Goal: Task Accomplishment & Management: Use online tool/utility

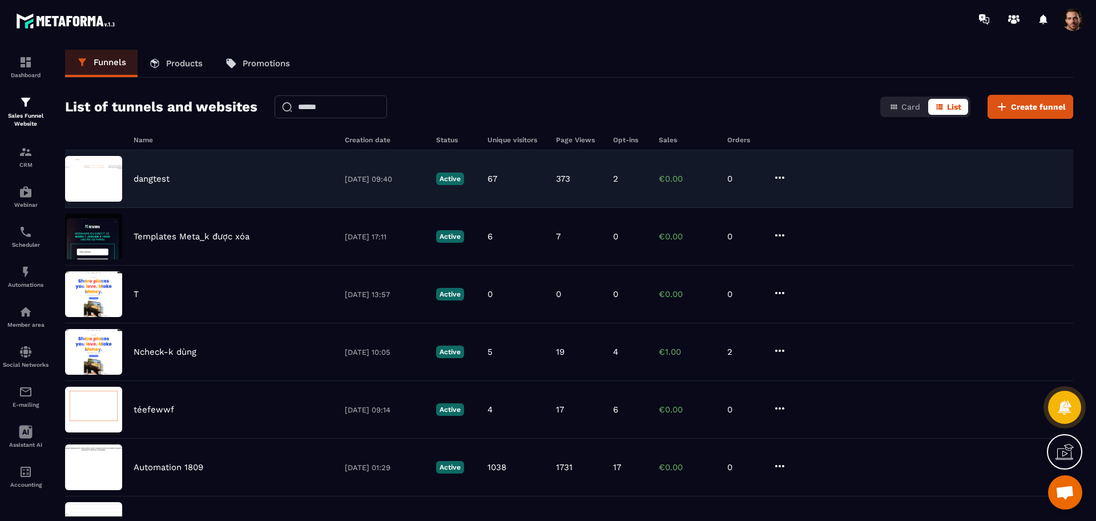
click at [417, 176] on p "25/07/2025 09:40" at bounding box center [385, 179] width 80 height 9
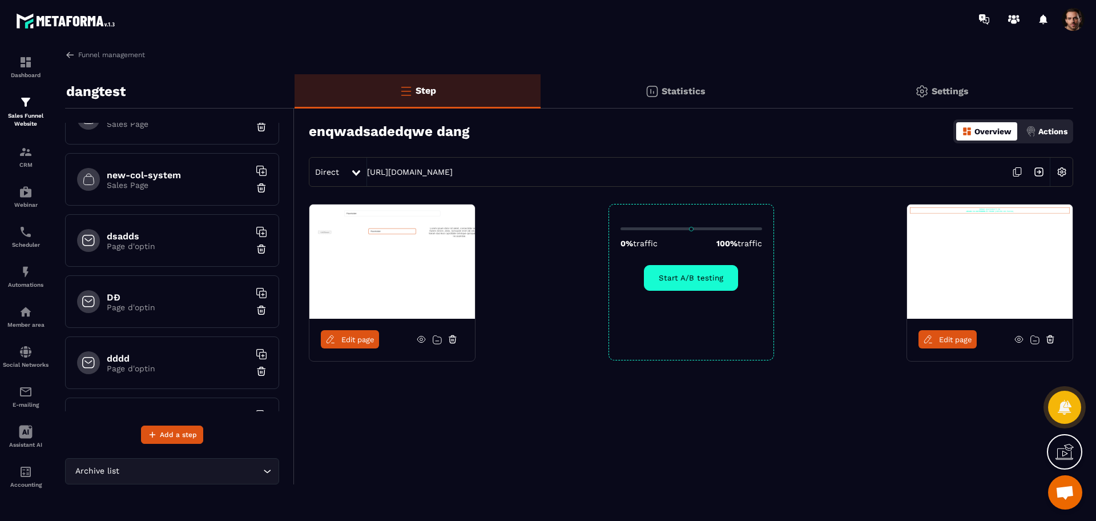
scroll to position [506, 0]
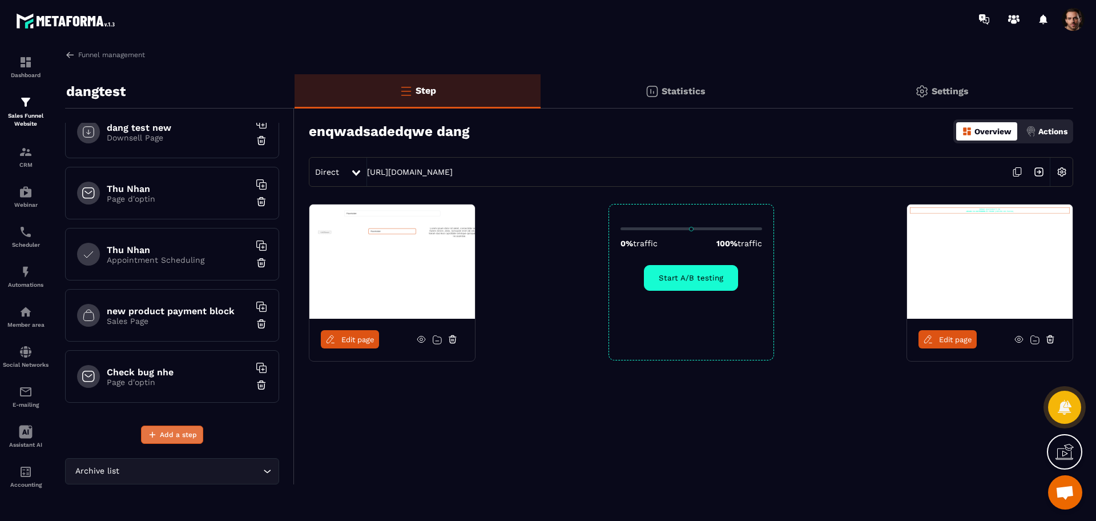
click at [163, 442] on button "Add a step" at bounding box center [172, 434] width 62 height 18
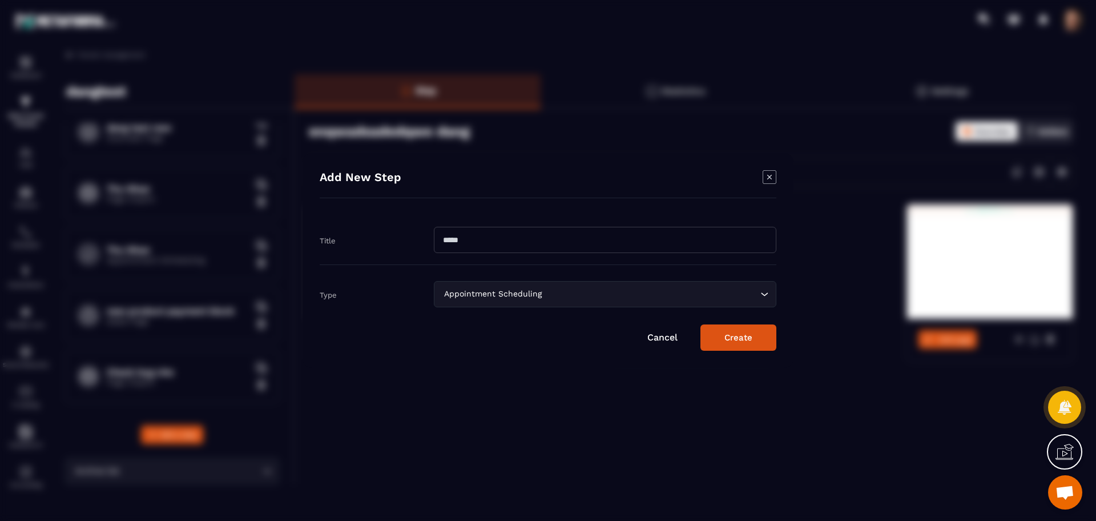
click at [503, 245] on input "Modal window" at bounding box center [605, 240] width 342 height 26
type input "*****"
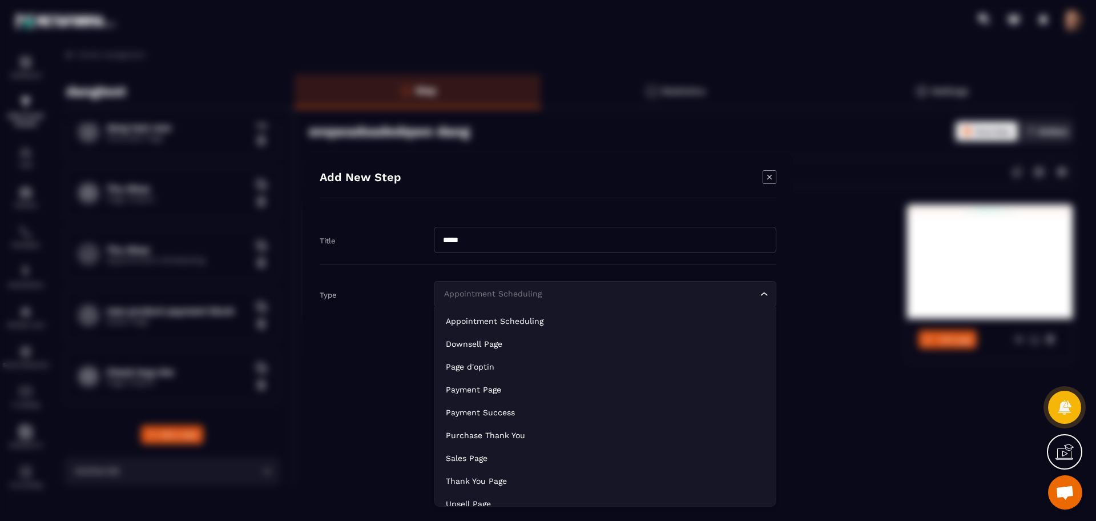
click at [491, 295] on div "Appointment Scheduling" at bounding box center [599, 294] width 318 height 13
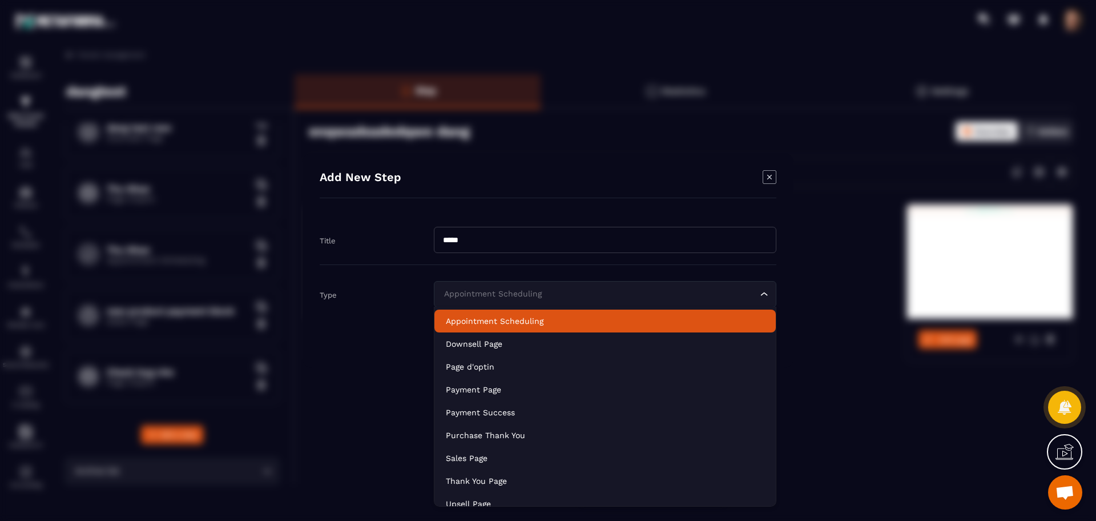
click at [479, 317] on p "Appointment Scheduling" at bounding box center [605, 320] width 318 height 11
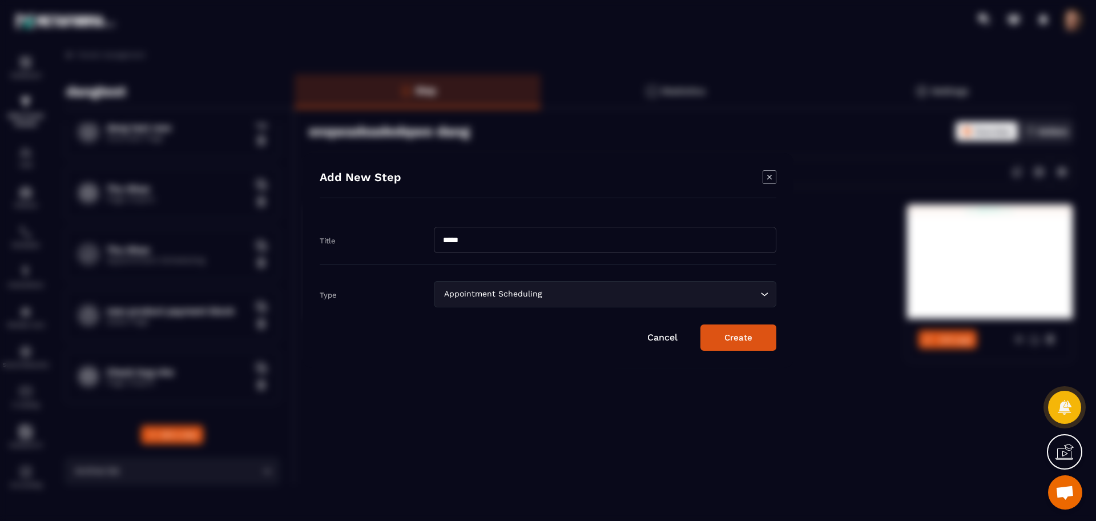
click at [755, 344] on button "Create" at bounding box center [738, 337] width 76 height 26
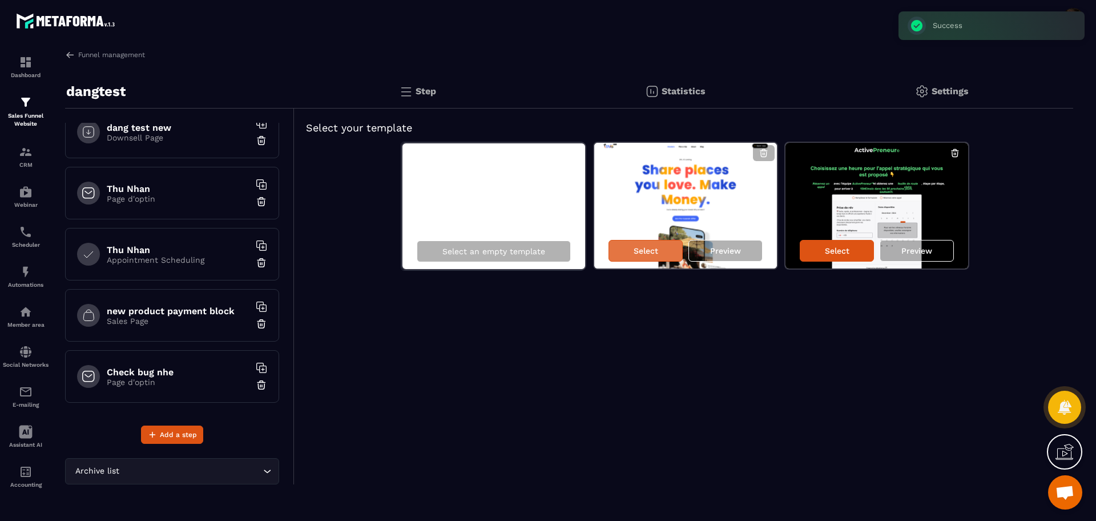
click at [652, 253] on p "Select" at bounding box center [646, 250] width 25 height 9
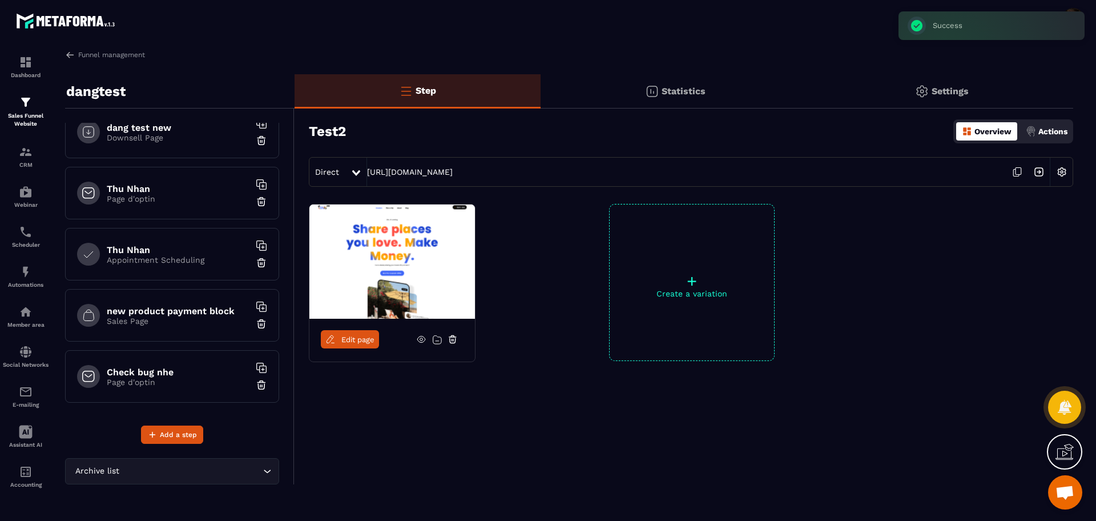
click at [1019, 171] on icon at bounding box center [1017, 172] width 22 height 22
